Goal: Transaction & Acquisition: Purchase product/service

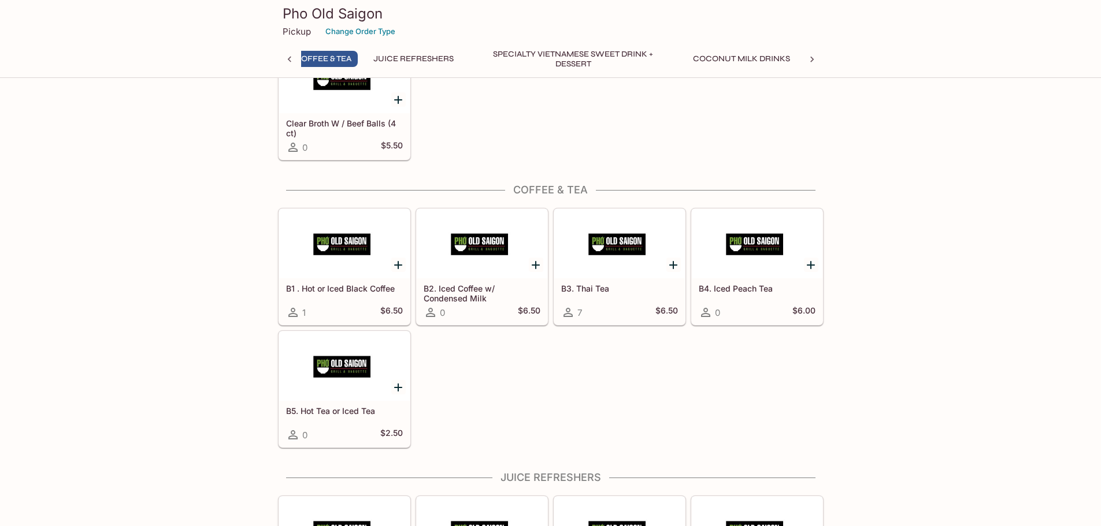
scroll to position [4571, 0]
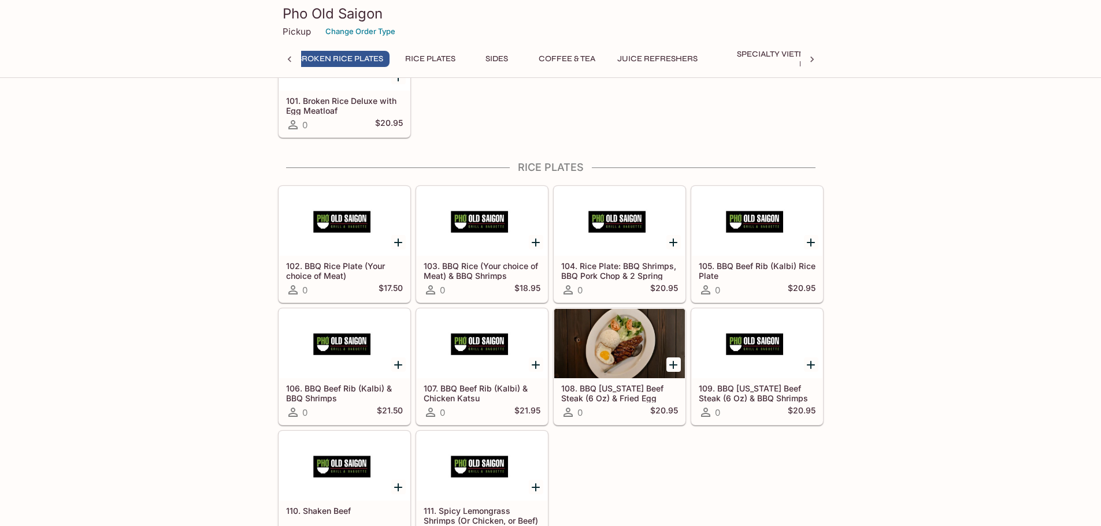
click at [357, 264] on h5 "102. BBQ Rice Plate (Your choice of Meat)" at bounding box center [344, 270] width 117 height 19
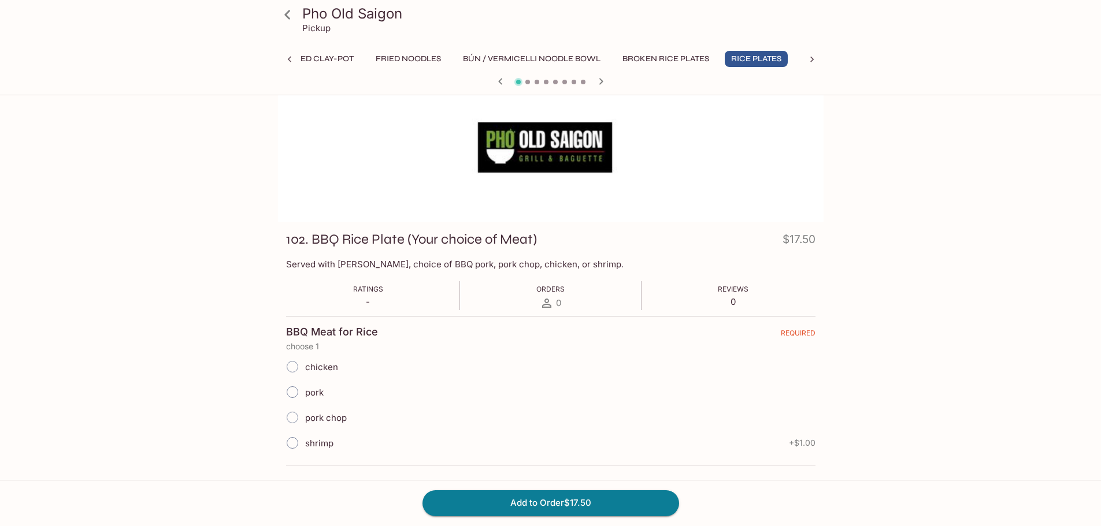
scroll to position [58, 0]
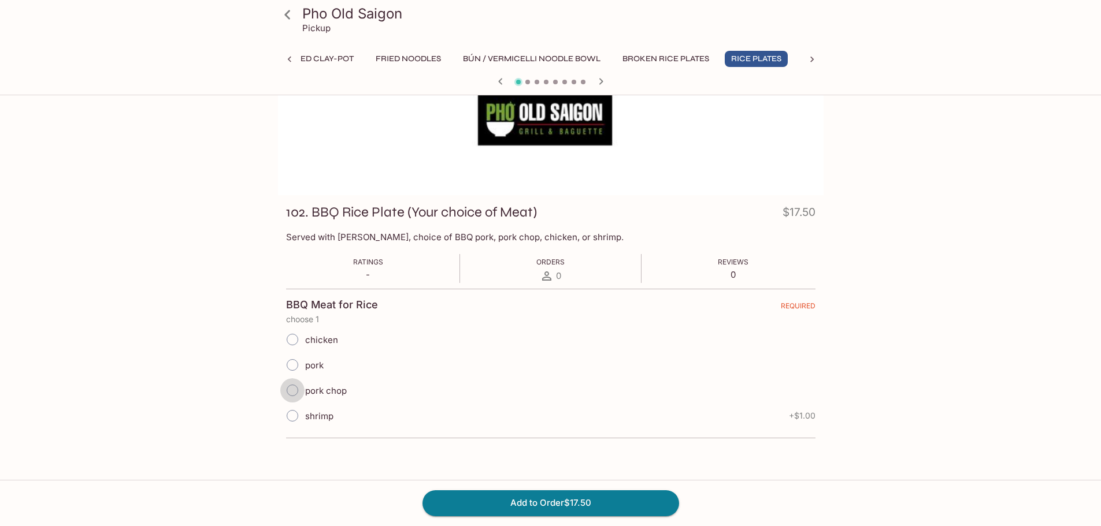
click at [295, 392] on input "pork chop" at bounding box center [292, 391] width 24 height 24
radio input "true"
click at [295, 416] on input "shrimp" at bounding box center [292, 416] width 24 height 24
radio input "true"
click at [290, 394] on input "pork chop" at bounding box center [292, 391] width 24 height 24
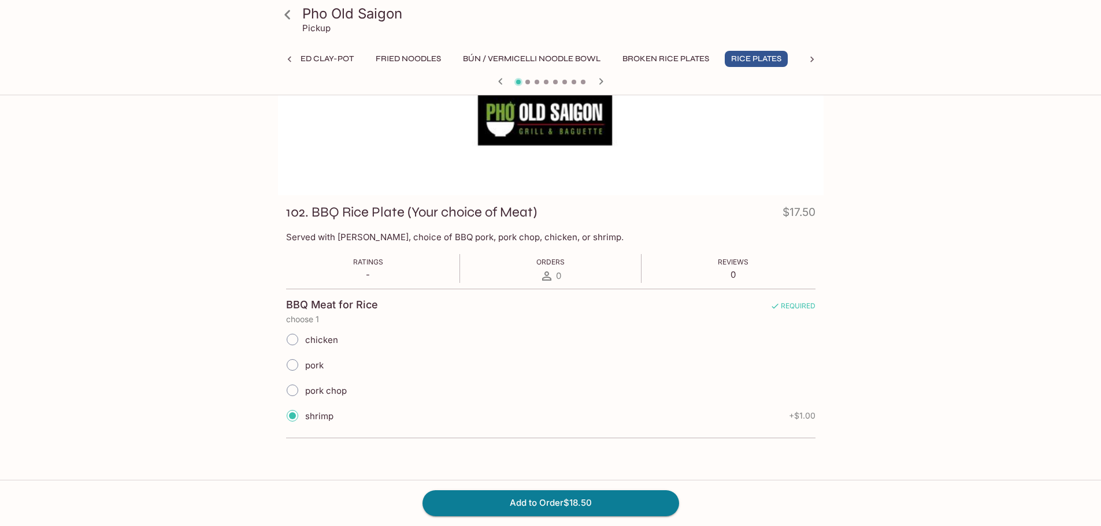
radio input "true"
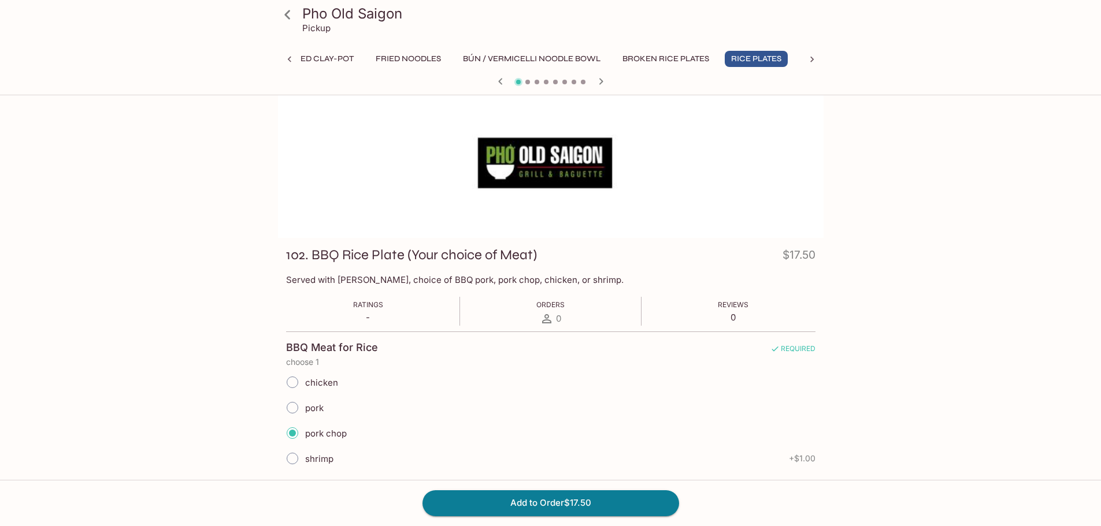
scroll to position [0, 0]
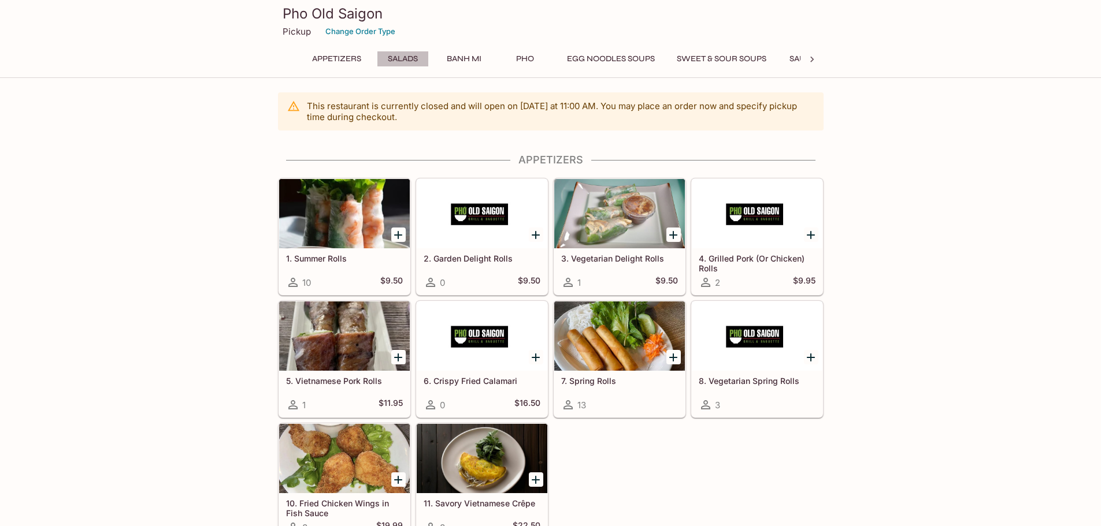
click at [397, 57] on button "Salads" at bounding box center [403, 59] width 52 height 16
